Goal: Find specific page/section: Find specific page/section

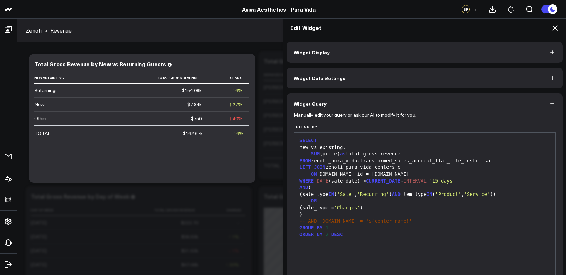
click at [552, 25] on icon at bounding box center [554, 28] width 8 height 8
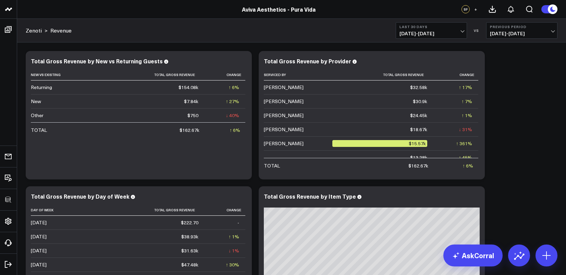
click at [238, 14] on header "3725 Test 829 Studios Accenture Activant Capital Agriculture & Farming Demo All…" at bounding box center [283, 9] width 566 height 19
click at [250, 10] on link "Aviva Aesthetics - Pura Vida" at bounding box center [279, 9] width 74 height 8
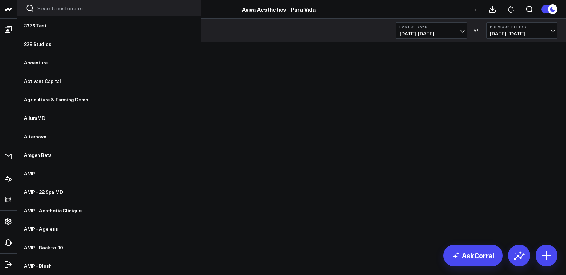
click at [38, 13] on div at bounding box center [108, 8] width 183 height 16
click at [42, 11] on input "Search customers input" at bounding box center [114, 8] width 155 height 8
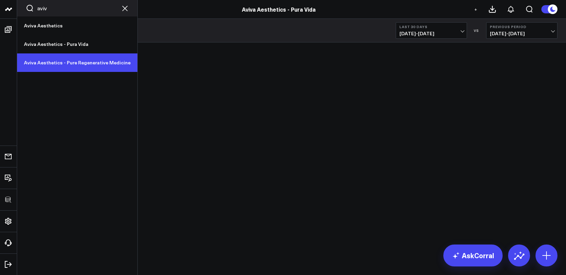
type input "aviv"
click at [54, 64] on link "Aviva Aesthetics - Pure Regenerative Medicine" at bounding box center [77, 62] width 120 height 18
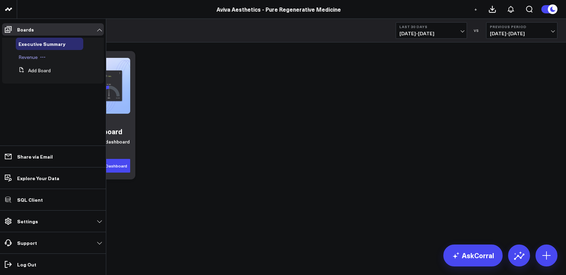
click at [26, 57] on span "Revenue" at bounding box center [27, 57] width 19 height 7
